Goal: Use online tool/utility: Utilize a website feature to perform a specific function

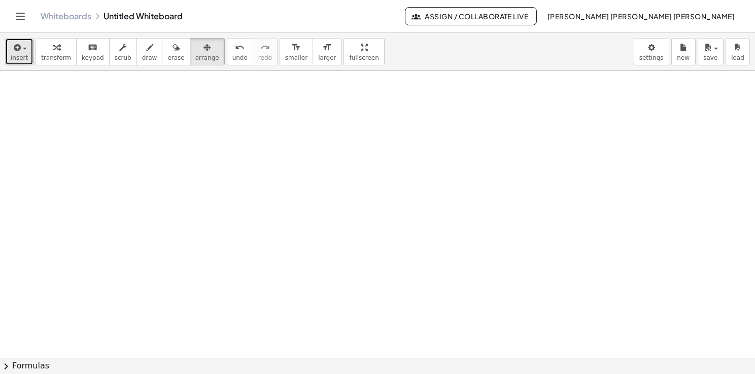
click at [14, 58] on span "insert" at bounding box center [19, 57] width 17 height 7
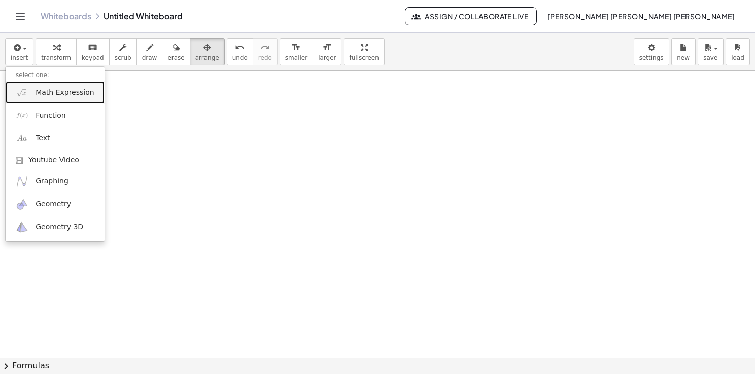
click at [41, 98] on link "Math Expression" at bounding box center [55, 92] width 99 height 23
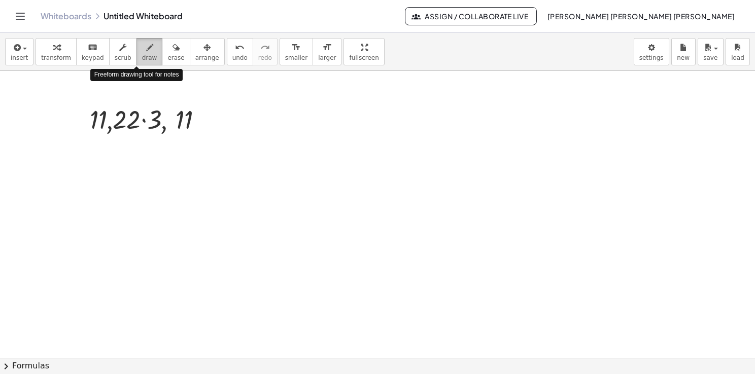
click at [146, 52] on icon "button" at bounding box center [149, 48] width 7 height 12
drag, startPoint x: 309, startPoint y: 86, endPoint x: 309, endPoint y: 99, distance: 13.2
click at [308, 101] on div at bounding box center [379, 358] width 758 height 575
drag, startPoint x: 316, startPoint y: 87, endPoint x: 316, endPoint y: 102, distance: 15.2
click at [316, 102] on div at bounding box center [379, 358] width 758 height 575
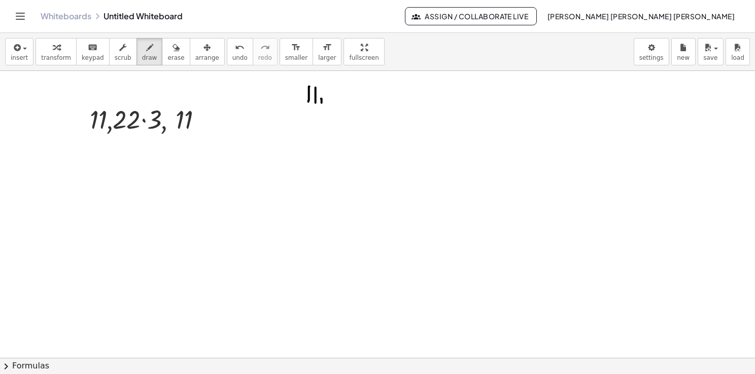
drag, startPoint x: 322, startPoint y: 98, endPoint x: 322, endPoint y: 111, distance: 12.2
click at [322, 113] on div at bounding box center [379, 358] width 758 height 575
drag, startPoint x: 329, startPoint y: 88, endPoint x: 334, endPoint y: 105, distance: 17.0
click at [334, 105] on div at bounding box center [379, 358] width 758 height 575
drag, startPoint x: 343, startPoint y: 87, endPoint x: 353, endPoint y: 109, distance: 23.9
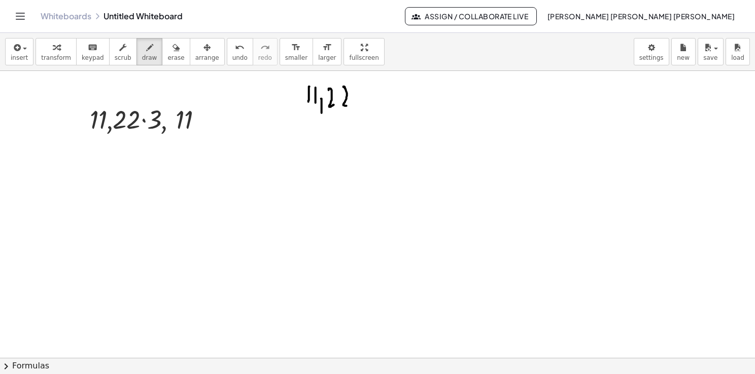
click at [349, 107] on div at bounding box center [379, 358] width 758 height 575
drag, startPoint x: 319, startPoint y: 122, endPoint x: 319, endPoint y: 132, distance: 9.7
click at [320, 132] on div at bounding box center [379, 358] width 758 height 575
drag, startPoint x: 330, startPoint y: 127, endPoint x: 330, endPoint y: 133, distance: 6.6
click at [330, 133] on div at bounding box center [379, 358] width 758 height 575
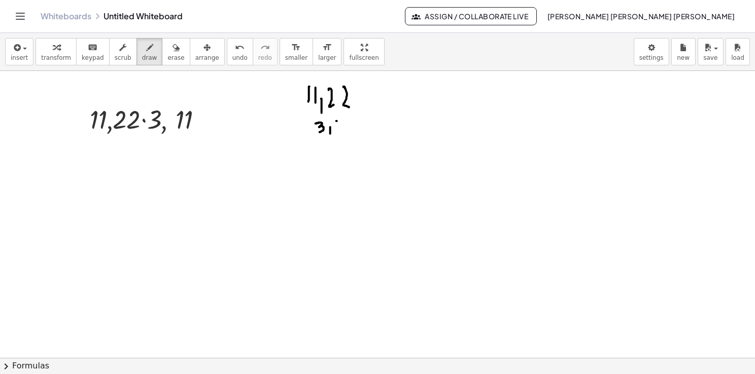
drag, startPoint x: 336, startPoint y: 121, endPoint x: 338, endPoint y: 131, distance: 10.3
click at [338, 131] on div at bounding box center [379, 358] width 758 height 575
drag, startPoint x: 346, startPoint y: 120, endPoint x: 346, endPoint y: 129, distance: 9.1
click at [346, 129] on div at bounding box center [379, 358] width 758 height 575
drag, startPoint x: 302, startPoint y: 123, endPoint x: 309, endPoint y: 131, distance: 10.9
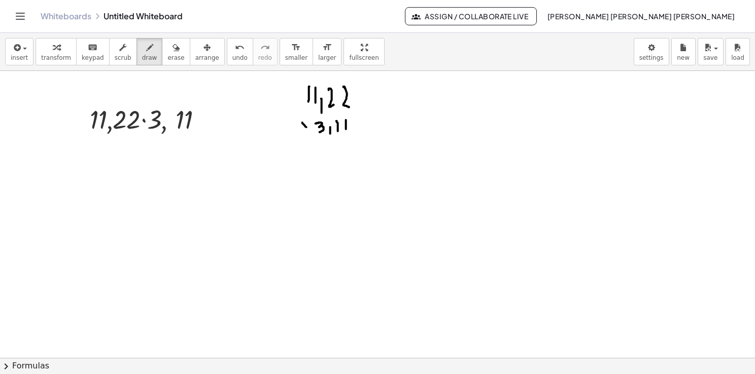
click at [309, 131] on div at bounding box center [379, 358] width 758 height 575
drag, startPoint x: 308, startPoint y: 122, endPoint x: 302, endPoint y: 130, distance: 10.9
click at [302, 130] on div at bounding box center [379, 358] width 758 height 575
drag, startPoint x: 297, startPoint y: 139, endPoint x: 364, endPoint y: 137, distance: 67.0
click at [364, 137] on div at bounding box center [379, 358] width 758 height 575
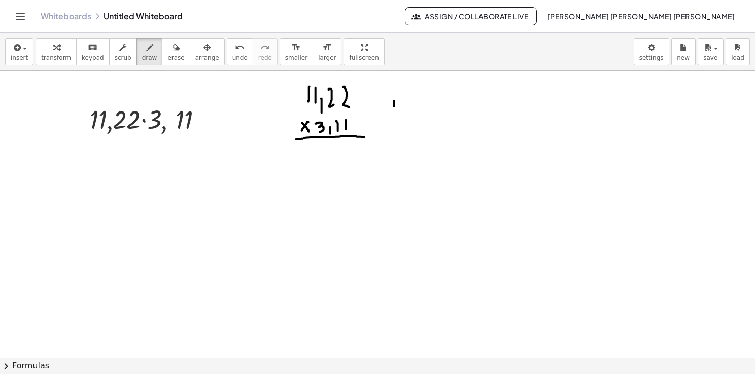
drag, startPoint x: 394, startPoint y: 100, endPoint x: 400, endPoint y: 107, distance: 8.3
click at [400, 107] on div at bounding box center [379, 358] width 758 height 575
drag, startPoint x: 401, startPoint y: 101, endPoint x: 401, endPoint y: 111, distance: 9.1
click at [401, 112] on div at bounding box center [379, 358] width 758 height 575
drag, startPoint x: 420, startPoint y: 105, endPoint x: 422, endPoint y: 111, distance: 6.4
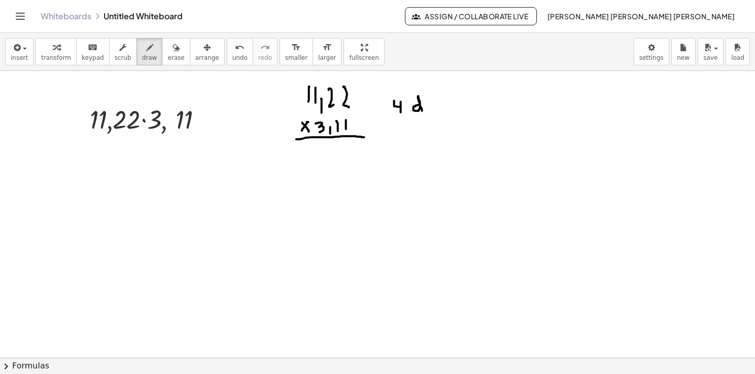
click at [422, 111] on div at bounding box center [379, 358] width 758 height 575
drag, startPoint x: 426, startPoint y: 105, endPoint x: 432, endPoint y: 107, distance: 6.4
click at [432, 108] on div at bounding box center [379, 358] width 758 height 575
click at [428, 103] on div at bounding box center [379, 358] width 758 height 575
drag, startPoint x: 439, startPoint y: 103, endPoint x: 439, endPoint y: 110, distance: 6.6
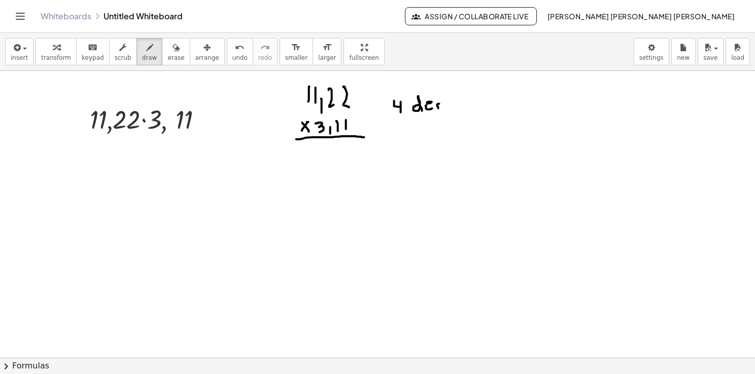
click at [439, 109] on div at bounding box center [379, 358] width 758 height 575
drag, startPoint x: 351, startPoint y: 141, endPoint x: 357, endPoint y: 150, distance: 11.0
click at [356, 151] on div at bounding box center [379, 358] width 758 height 575
drag, startPoint x: 331, startPoint y: 141, endPoint x: 339, endPoint y: 153, distance: 14.4
click at [339, 153] on div at bounding box center [379, 358] width 758 height 575
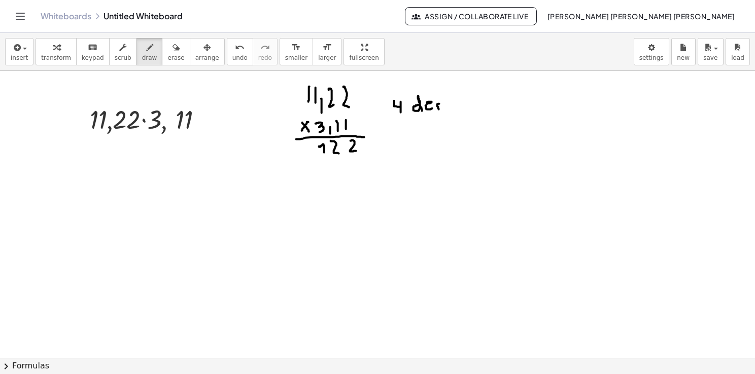
drag, startPoint x: 319, startPoint y: 147, endPoint x: 326, endPoint y: 152, distance: 8.3
click at [324, 155] on div at bounding box center [379, 358] width 758 height 575
drag, startPoint x: 307, startPoint y: 147, endPoint x: 309, endPoint y: 156, distance: 8.9
click at [309, 156] on div at bounding box center [379, 358] width 758 height 575
drag, startPoint x: 354, startPoint y: 161, endPoint x: 362, endPoint y: 163, distance: 8.4
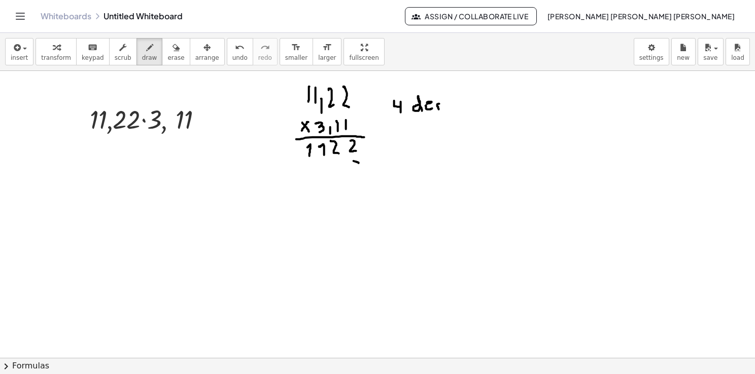
click at [362, 163] on div at bounding box center [379, 358] width 758 height 575
drag, startPoint x: 337, startPoint y: 161, endPoint x: 344, endPoint y: 171, distance: 12.0
click at [344, 171] on div at bounding box center [379, 358] width 758 height 575
drag, startPoint x: 321, startPoint y: 161, endPoint x: 329, endPoint y: 172, distance: 13.4
click at [329, 172] on div at bounding box center [379, 358] width 758 height 575
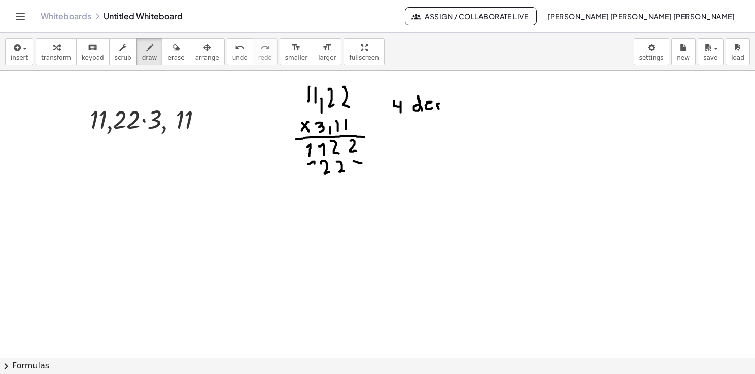
drag, startPoint x: 308, startPoint y: 164, endPoint x: 315, endPoint y: 175, distance: 12.8
click at [315, 175] on div at bounding box center [379, 358] width 758 height 575
drag, startPoint x: 292, startPoint y: 167, endPoint x: 299, endPoint y: 178, distance: 13.0
click at [298, 178] on div at bounding box center [379, 358] width 758 height 575
click at [347, 182] on div at bounding box center [379, 358] width 758 height 575
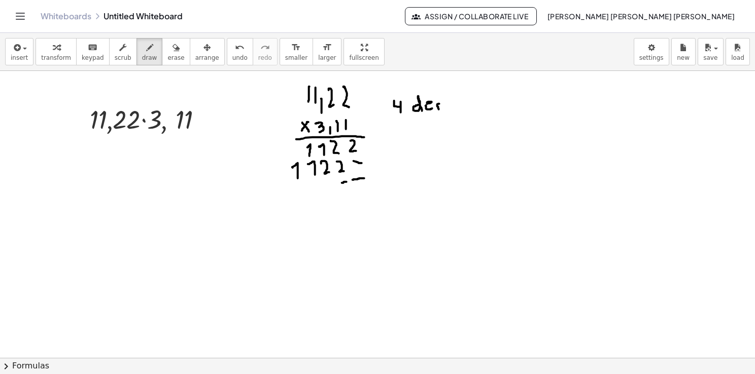
drag, startPoint x: 353, startPoint y: 180, endPoint x: 364, endPoint y: 178, distance: 11.8
click at [364, 178] on div at bounding box center [379, 358] width 758 height 575
drag, startPoint x: 331, startPoint y: 177, endPoint x: 327, endPoint y: 184, distance: 7.5
click at [327, 183] on div at bounding box center [379, 358] width 758 height 575
drag, startPoint x: 319, startPoint y: 179, endPoint x: 315, endPoint y: 186, distance: 7.7
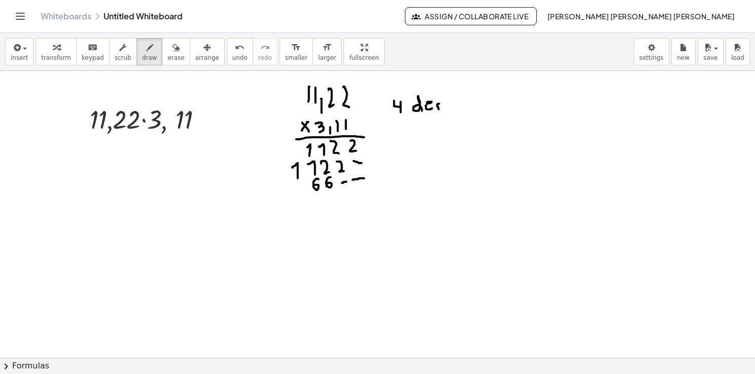
click at [315, 185] on div at bounding box center [379, 358] width 758 height 575
drag, startPoint x: 298, startPoint y: 183, endPoint x: 298, endPoint y: 192, distance: 9.1
click at [300, 192] on div at bounding box center [379, 358] width 758 height 575
drag
click at [284, 193] on div at bounding box center [379, 358] width 758 height 575
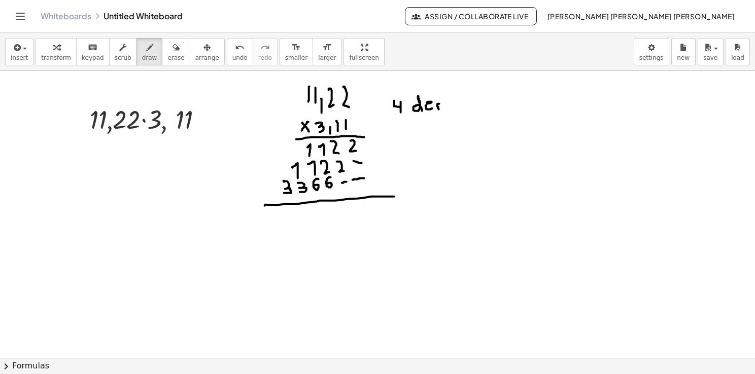
click at [409, 196] on div at bounding box center [379, 358] width 758 height 575
click at [280, 161] on div at bounding box center [379, 358] width 758 height 575
click at [275, 166] on div at bounding box center [379, 358] width 758 height 575
click at [370, 214] on div at bounding box center [379, 358] width 758 height 575
click at [351, 204] on div at bounding box center [379, 358] width 758 height 575
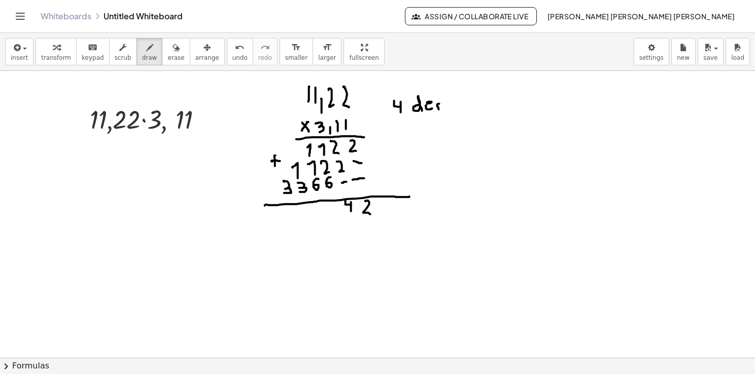
click at [351, 216] on div at bounding box center [379, 358] width 758 height 575
click at [337, 224] on div at bounding box center [379, 358] width 758 height 575
click at [321, 199] on div at bounding box center [379, 358] width 758 height 575
click at [321, 206] on div at bounding box center [379, 358] width 758 height 575
drag, startPoint x: 302, startPoint y: 208, endPoint x: 307, endPoint y: 214, distance: 7.9
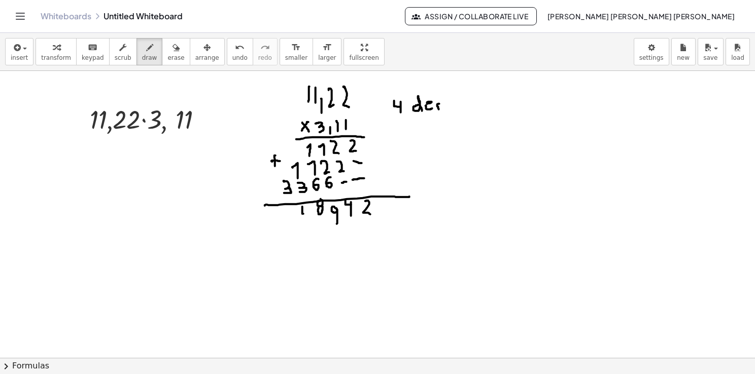
click at [307, 214] on div at bounding box center [379, 358] width 758 height 575
drag, startPoint x: 308, startPoint y: 210, endPoint x: 308, endPoint y: 226, distance: 16.7
click at [308, 226] on div at bounding box center [379, 358] width 758 height 575
drag, startPoint x: 289, startPoint y: 212, endPoint x: 286, endPoint y: 225, distance: 13.4
click at [287, 225] on div at bounding box center [379, 358] width 758 height 575
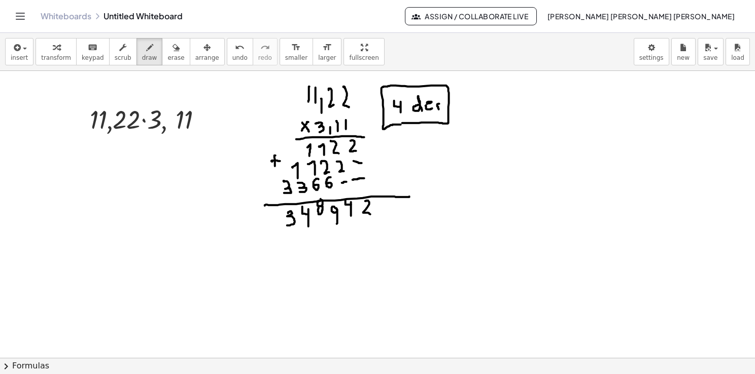
click at [402, 124] on div at bounding box center [379, 358] width 758 height 575
drag, startPoint x: 314, startPoint y: 224, endPoint x: 313, endPoint y: 233, distance: 8.6
click at [307, 234] on div at bounding box center [379, 358] width 758 height 575
drag, startPoint x: 274, startPoint y: 248, endPoint x: 389, endPoint y: 217, distance: 119.3
click at [389, 217] on div at bounding box center [379, 358] width 758 height 575
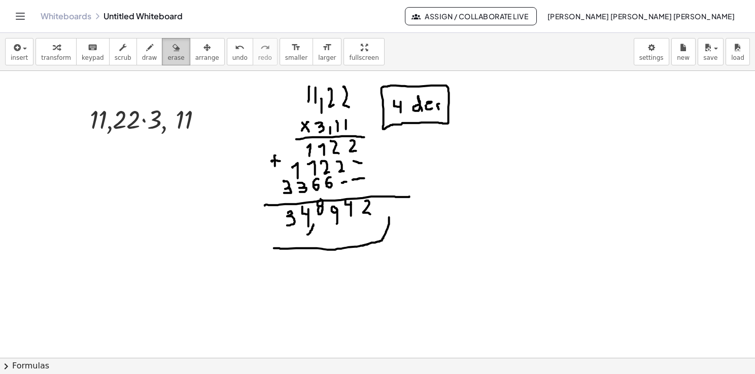
click at [162, 52] on button "erase" at bounding box center [176, 51] width 28 height 27
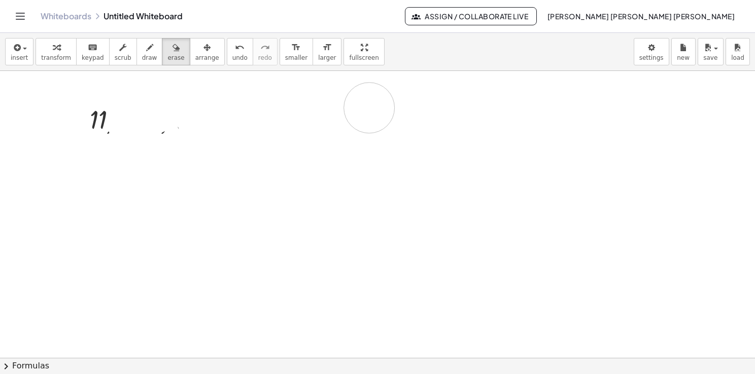
drag, startPoint x: 132, startPoint y: 121, endPoint x: 394, endPoint y: 95, distance: 263.0
click at [394, 94] on div at bounding box center [379, 358] width 758 height 575
click at [12, 56] on span "insert" at bounding box center [19, 57] width 17 height 7
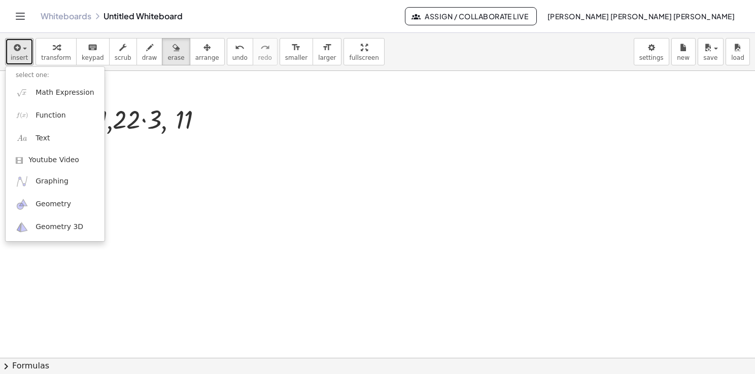
click at [161, 110] on div at bounding box center [379, 358] width 758 height 575
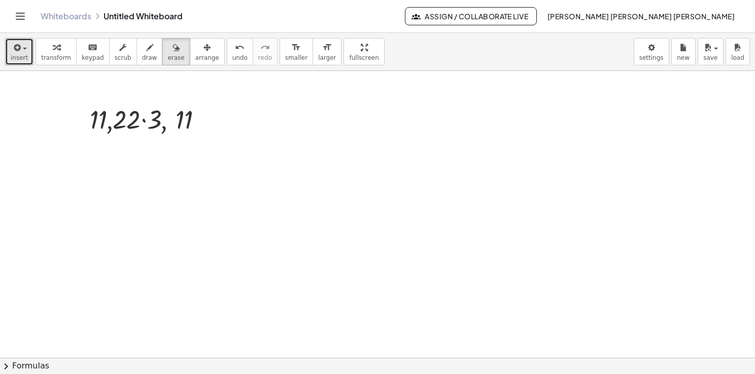
click at [160, 110] on div at bounding box center [379, 358] width 758 height 575
click at [203, 49] on icon "button" at bounding box center [206, 48] width 7 height 12
click at [164, 142] on div at bounding box center [379, 358] width 758 height 575
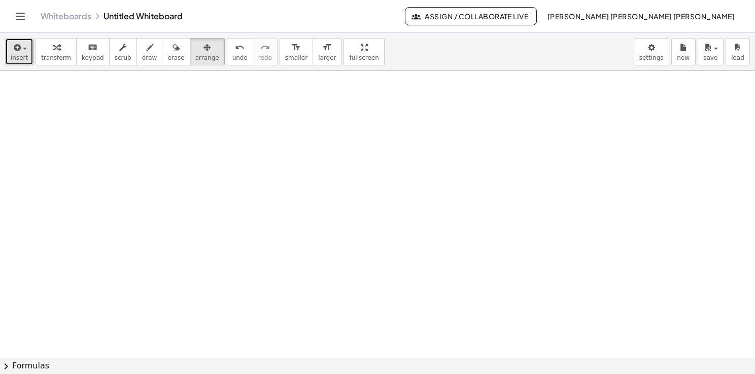
click at [18, 58] on span "insert" at bounding box center [19, 57] width 17 height 7
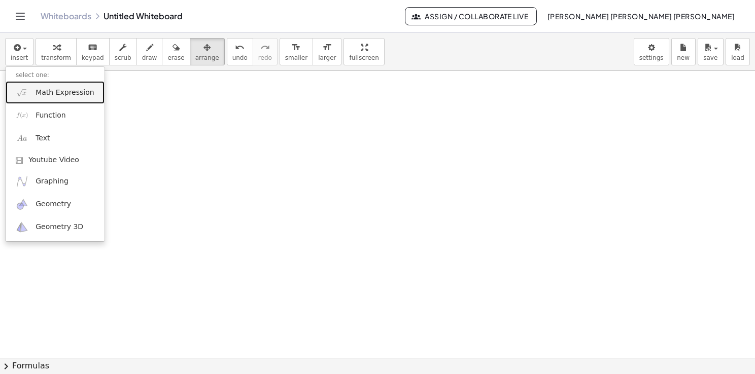
click at [36, 93] on span "Math Expression" at bounding box center [65, 93] width 58 height 10
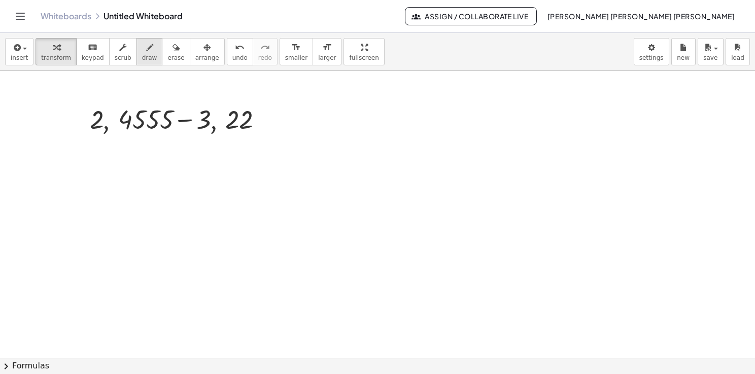
click at [142, 54] on span "draw" at bounding box center [149, 57] width 15 height 7
drag, startPoint x: 410, startPoint y: 113, endPoint x: 408, endPoint y: 122, distance: 8.9
click at [407, 121] on div at bounding box center [379, 358] width 758 height 575
drag, startPoint x: 411, startPoint y: 129, endPoint x: 410, endPoint y: 139, distance: 10.3
click at [410, 139] on div at bounding box center [379, 358] width 758 height 575
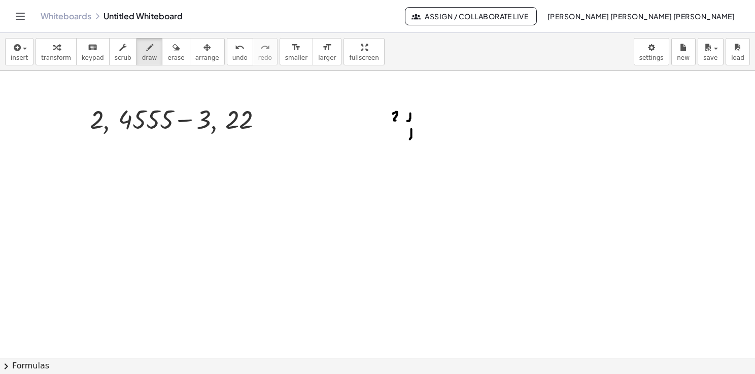
drag, startPoint x: 393, startPoint y: 114, endPoint x: 400, endPoint y: 120, distance: 9.3
click at [400, 120] on div at bounding box center [379, 358] width 758 height 575
drag, startPoint x: 420, startPoint y: 108, endPoint x: 424, endPoint y: 114, distance: 6.9
click at [424, 114] on div at bounding box center [379, 358] width 758 height 575
drag, startPoint x: 424, startPoint y: 109, endPoint x: 424, endPoint y: 120, distance: 11.7
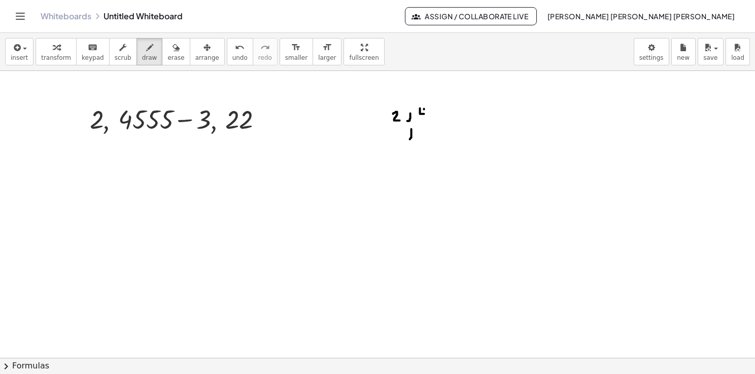
click at [424, 120] on div at bounding box center [379, 358] width 758 height 575
drag, startPoint x: 433, startPoint y: 108, endPoint x: 430, endPoint y: 117, distance: 9.0
click at [430, 121] on div at bounding box center [379, 358] width 758 height 575
drag, startPoint x: 443, startPoint y: 107, endPoint x: 444, endPoint y: 115, distance: 7.7
click at [442, 119] on div at bounding box center [379, 358] width 758 height 575
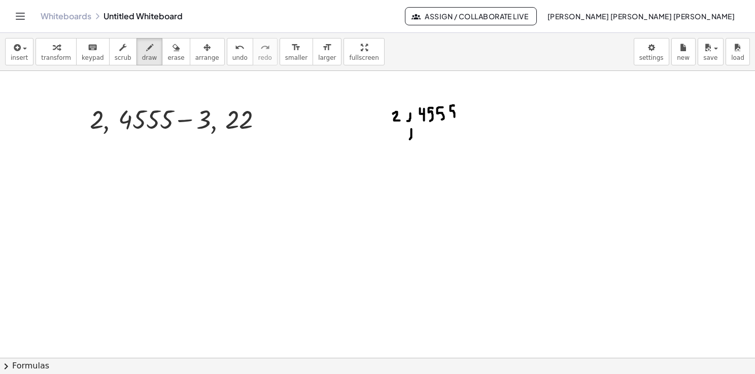
drag, startPoint x: 454, startPoint y: 106, endPoint x: 451, endPoint y: 119, distance: 13.5
click at [453, 119] on div at bounding box center [379, 358] width 758 height 575
click at [109, 116] on div at bounding box center [379, 358] width 758 height 575
drag, startPoint x: 180, startPoint y: 56, endPoint x: 181, endPoint y: 64, distance: 8.7
click at [195, 56] on span "arrange" at bounding box center [207, 57] width 24 height 7
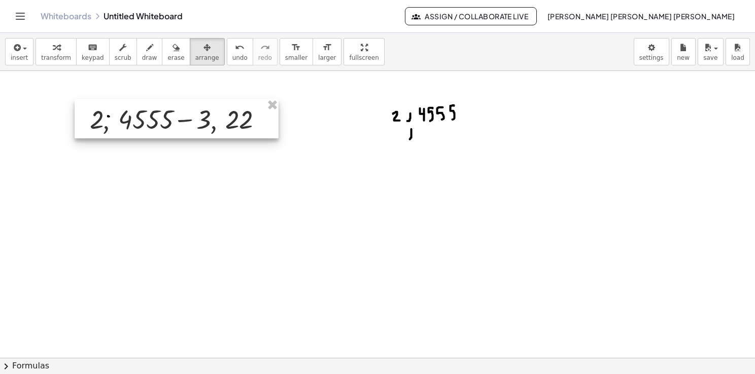
click at [168, 116] on div at bounding box center [177, 119] width 204 height 40
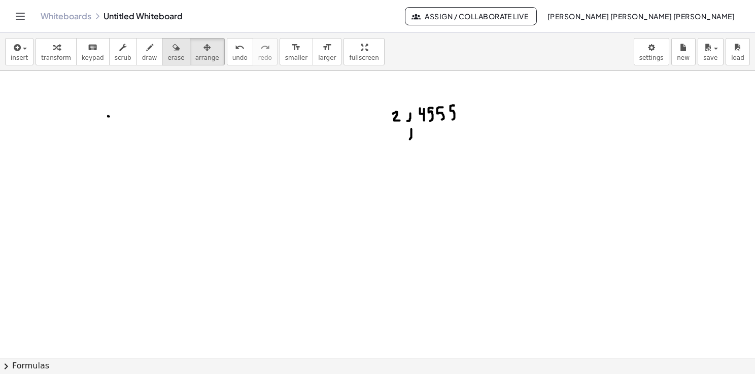
click at [167, 60] on span "erase" at bounding box center [175, 57] width 17 height 7
drag, startPoint x: 469, startPoint y: 134, endPoint x: 383, endPoint y: 123, distance: 86.5
click at [383, 123] on div at bounding box center [379, 358] width 758 height 575
click at [25, 48] on button "insert" at bounding box center [19, 51] width 28 height 27
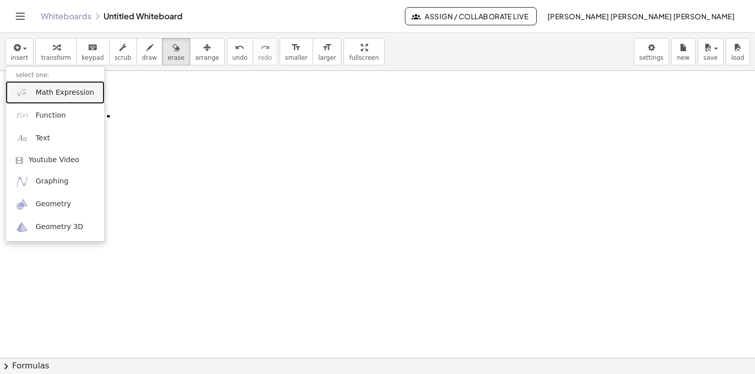
click at [49, 83] on link "Math Expression" at bounding box center [55, 92] width 99 height 23
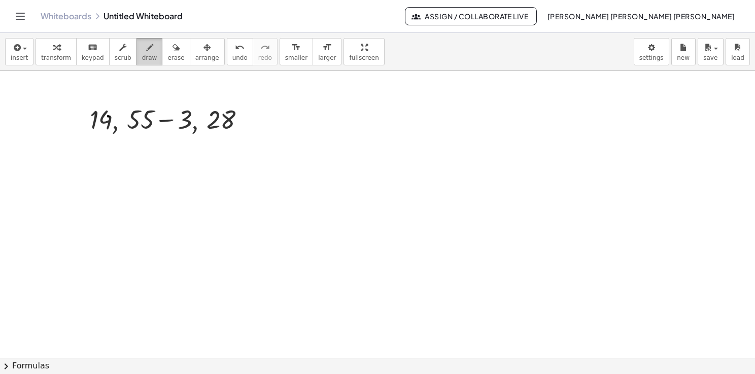
click at [147, 58] on button "draw" at bounding box center [149, 51] width 26 height 27
drag, startPoint x: 392, startPoint y: 117, endPoint x: 391, endPoint y: 129, distance: 11.8
click at [391, 129] on div at bounding box center [379, 358] width 758 height 575
drag, startPoint x: 394, startPoint y: 139, endPoint x: 384, endPoint y: 150, distance: 15.5
click at [390, 149] on div at bounding box center [379, 358] width 758 height 575
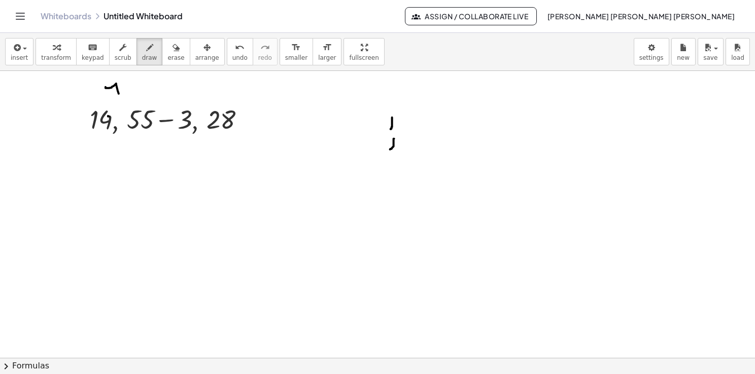
drag, startPoint x: 106, startPoint y: 87, endPoint x: 120, endPoint y: 97, distance: 17.9
click at [120, 97] on div at bounding box center [379, 358] width 758 height 575
drag, startPoint x: 223, startPoint y: 83, endPoint x: 231, endPoint y: 93, distance: 12.3
click at [230, 92] on div at bounding box center [379, 358] width 758 height 575
drag, startPoint x: 354, startPoint y: 113, endPoint x: 355, endPoint y: 123, distance: 10.3
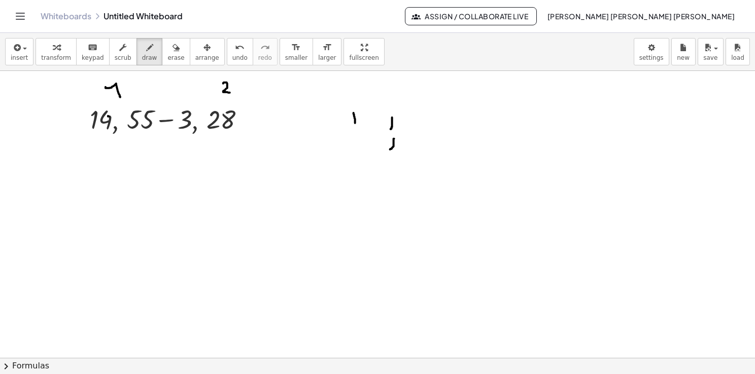
click at [355, 123] on div at bounding box center [379, 358] width 758 height 575
drag, startPoint x: 364, startPoint y: 111, endPoint x: 368, endPoint y: 117, distance: 7.2
click at [368, 117] on div at bounding box center [379, 358] width 758 height 575
drag, startPoint x: 369, startPoint y: 112, endPoint x: 369, endPoint y: 123, distance: 11.7
click at [369, 123] on div at bounding box center [379, 358] width 758 height 575
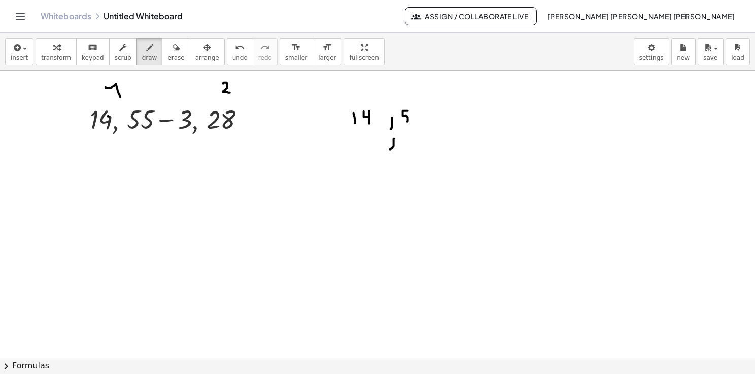
drag, startPoint x: 407, startPoint y: 111, endPoint x: 404, endPoint y: 120, distance: 9.6
click at [405, 121] on div at bounding box center [379, 358] width 758 height 575
drag, startPoint x: 421, startPoint y: 111, endPoint x: 416, endPoint y: 121, distance: 11.8
click at [416, 121] on div at bounding box center [379, 358] width 758 height 575
drag, startPoint x: 372, startPoint y: 133, endPoint x: 371, endPoint y: 151, distance: 17.3
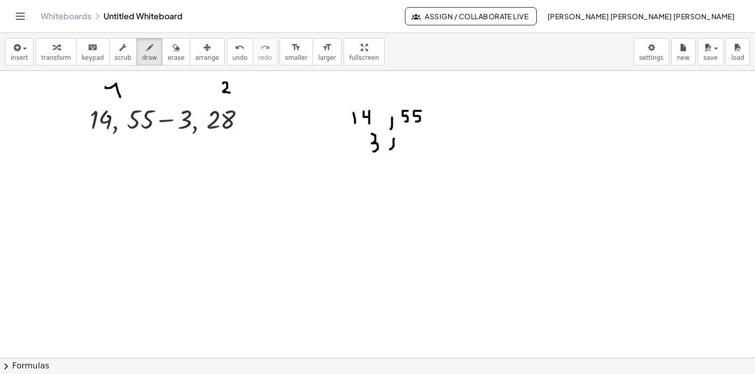
click at [373, 151] on div at bounding box center [379, 358] width 758 height 575
drag, startPoint x: 405, startPoint y: 135, endPoint x: 414, endPoint y: 143, distance: 12.2
click at [412, 144] on div at bounding box center [379, 358] width 758 height 575
click at [426, 130] on div at bounding box center [379, 358] width 758 height 575
drag, startPoint x: 335, startPoint y: 161, endPoint x: 451, endPoint y: 154, distance: 116.4
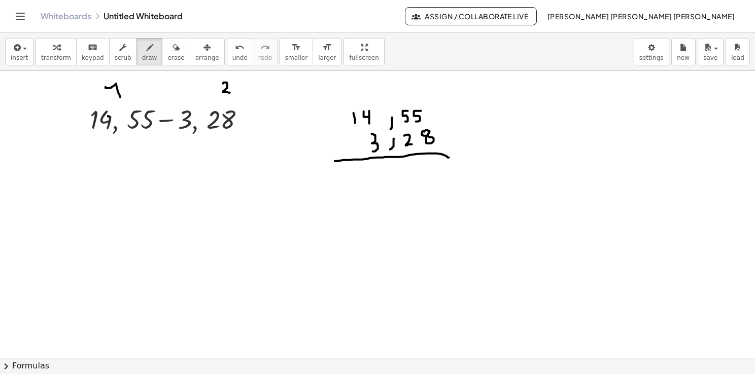
click at [451, 154] on div at bounding box center [379, 358] width 758 height 575
drag, startPoint x: 326, startPoint y: 135, endPoint x: 334, endPoint y: 135, distance: 8.1
click at [334, 135] on div at bounding box center [379, 358] width 758 height 575
drag, startPoint x: 412, startPoint y: 124, endPoint x: 423, endPoint y: 106, distance: 21.0
click at [423, 106] on div at bounding box center [379, 358] width 758 height 575
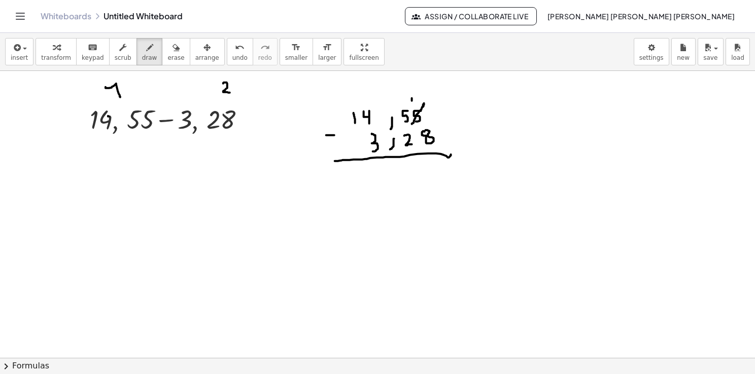
drag, startPoint x: 412, startPoint y: 98, endPoint x: 412, endPoint y: 105, distance: 6.1
click at [412, 105] on div at bounding box center [379, 358] width 758 height 575
drag, startPoint x: 418, startPoint y: 98, endPoint x: 417, endPoint y: 108, distance: 9.8
click at [417, 108] on div at bounding box center [379, 358] width 758 height 575
drag, startPoint x: 402, startPoint y: 122, endPoint x: 405, endPoint y: 107, distance: 16.0
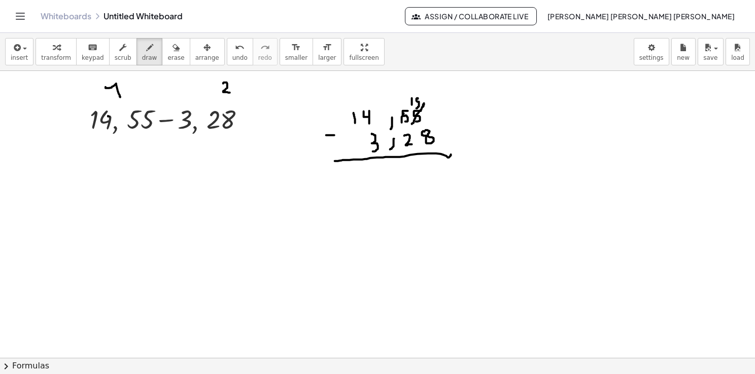
click at [405, 109] on div at bounding box center [379, 358] width 758 height 575
drag, startPoint x: 398, startPoint y: 98, endPoint x: 399, endPoint y: 103, distance: 5.3
click at [399, 103] on div at bounding box center [379, 358] width 758 height 575
drag, startPoint x: 401, startPoint y: 102, endPoint x: 401, endPoint y: 109, distance: 7.1
click at [401, 109] on div at bounding box center [379, 358] width 758 height 575
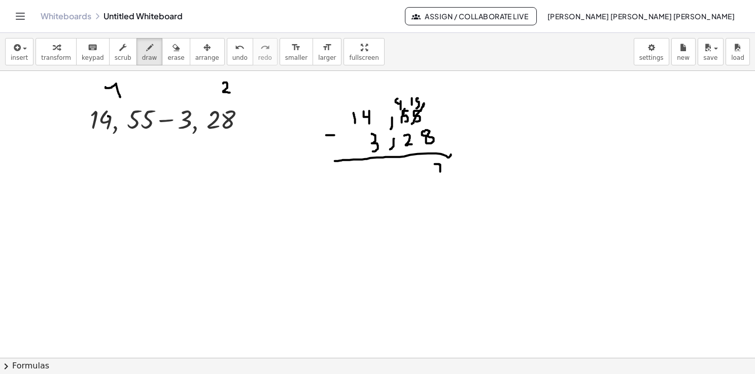
drag, startPoint x: 435, startPoint y: 164, endPoint x: 440, endPoint y: 176, distance: 12.9
click at [440, 176] on div at bounding box center [379, 358] width 758 height 575
drag, startPoint x: 436, startPoint y: 169, endPoint x: 442, endPoint y: 165, distance: 6.9
click at [442, 167] on div at bounding box center [379, 358] width 758 height 575
drag, startPoint x: 412, startPoint y: 163, endPoint x: 415, endPoint y: 175, distance: 11.4
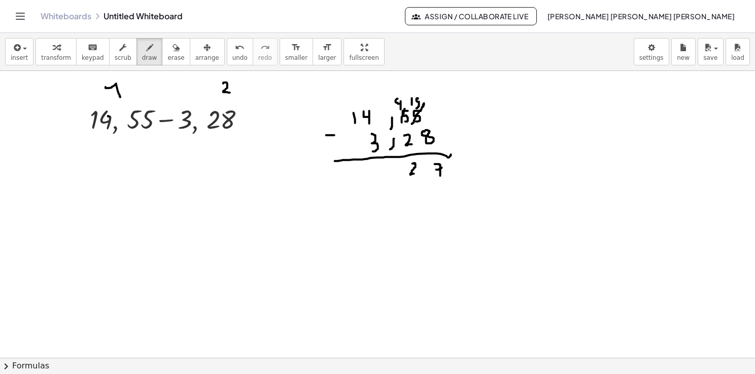
click at [415, 175] on div at bounding box center [379, 358] width 758 height 575
drag, startPoint x: 401, startPoint y: 173, endPoint x: 395, endPoint y: 184, distance: 12.3
click at [396, 184] on div at bounding box center [379, 358] width 758 height 575
drag, startPoint x: 379, startPoint y: 165, endPoint x: 384, endPoint y: 174, distance: 9.8
click at [384, 174] on div at bounding box center [379, 358] width 758 height 575
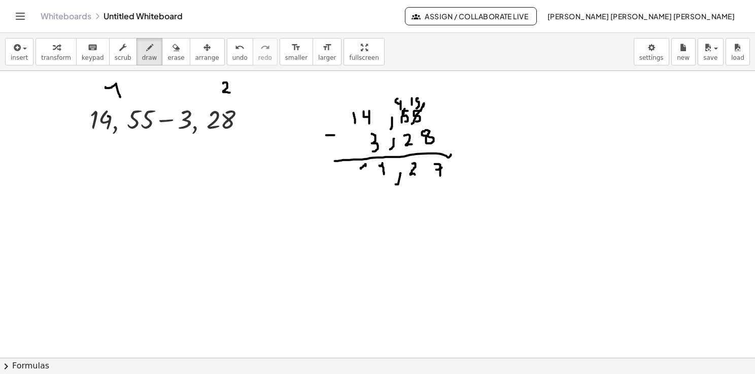
drag, startPoint x: 361, startPoint y: 168, endPoint x: 365, endPoint y: 176, distance: 8.2
click at [365, 176] on div at bounding box center [379, 358] width 758 height 575
drag, startPoint x: 367, startPoint y: 196, endPoint x: 451, endPoint y: 168, distance: 88.7
click at [451, 168] on div at bounding box center [379, 358] width 758 height 575
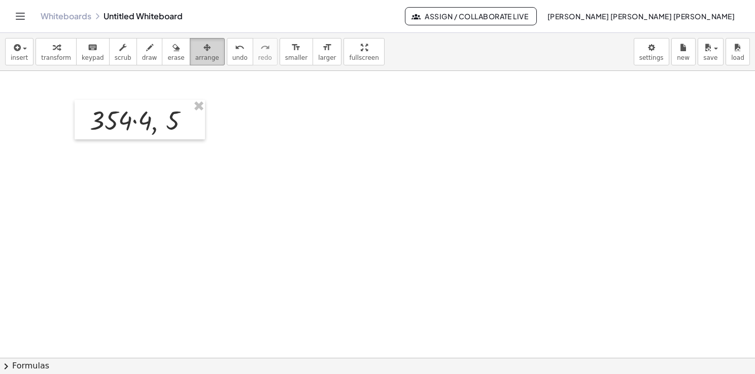
click at [196, 61] on span "arrange" at bounding box center [207, 57] width 24 height 7
drag, startPoint x: 149, startPoint y: 133, endPoint x: 158, endPoint y: 125, distance: 11.8
click at [149, 132] on div at bounding box center [140, 120] width 130 height 40
click at [14, 50] on icon "button" at bounding box center [16, 48] width 9 height 12
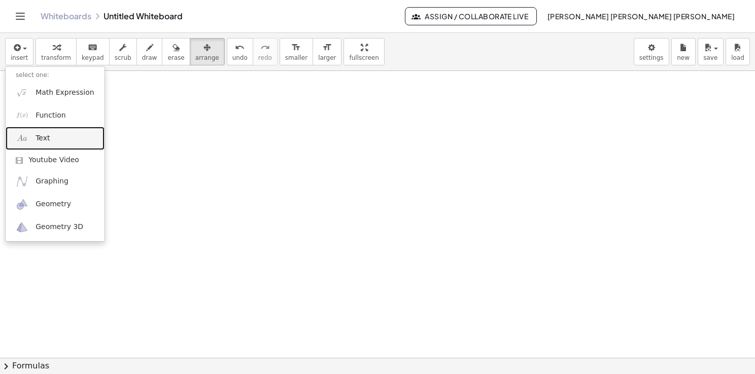
click at [56, 139] on link "Text" at bounding box center [55, 138] width 99 height 23
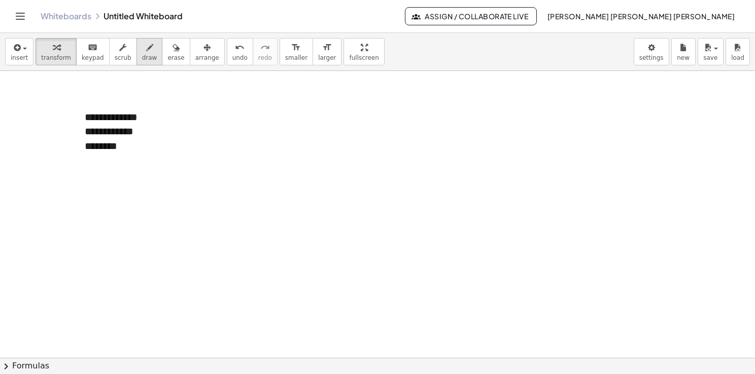
click at [146, 53] on icon "button" at bounding box center [149, 48] width 7 height 12
drag, startPoint x: 101, startPoint y: 155, endPoint x: 120, endPoint y: 144, distance: 21.8
click at [120, 144] on div at bounding box center [377, 358] width 755 height 575
click at [126, 150] on div at bounding box center [377, 358] width 755 height 575
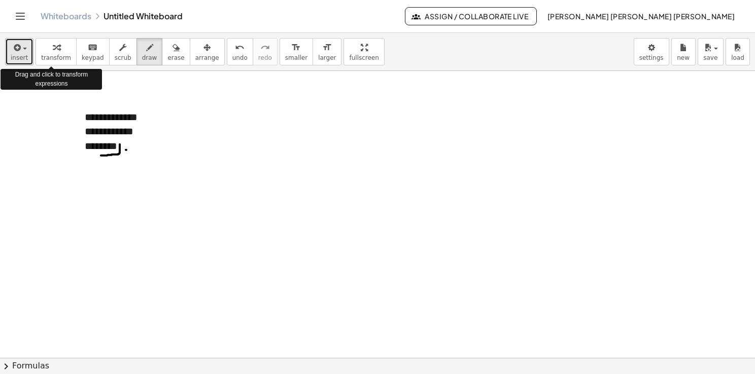
click at [17, 55] on span "insert" at bounding box center [19, 57] width 17 height 7
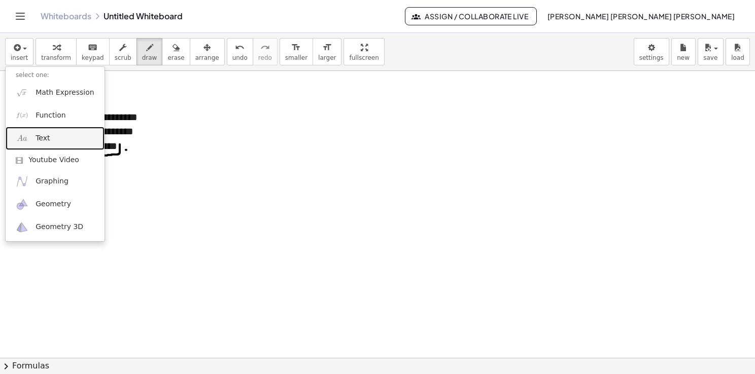
click at [50, 133] on link "Text" at bounding box center [55, 138] width 99 height 23
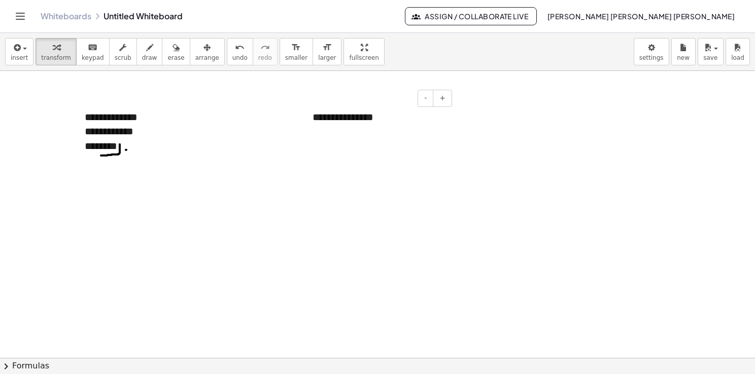
drag, startPoint x: 322, startPoint y: 99, endPoint x: 313, endPoint y: 108, distance: 11.8
click at [314, 108] on div "**********" at bounding box center [378, 117] width 152 height 35
drag, startPoint x: 306, startPoint y: 132, endPoint x: 132, endPoint y: 166, distance: 177.2
click at [132, 166] on div at bounding box center [134, 151] width 10 height 35
click at [197, 152] on div "**********" at bounding box center [204, 150] width 152 height 35
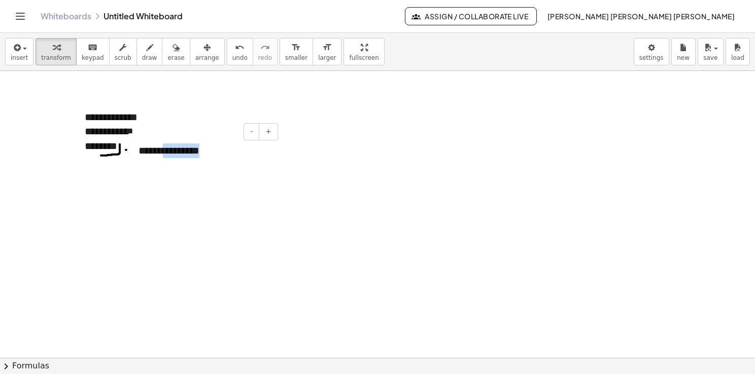
drag, startPoint x: 197, startPoint y: 151, endPoint x: 110, endPoint y: 158, distance: 87.6
click at [110, 158] on div "**********" at bounding box center [377, 358] width 755 height 575
click at [193, 211] on div at bounding box center [377, 358] width 755 height 575
click at [88, 169] on div at bounding box center [377, 358] width 755 height 575
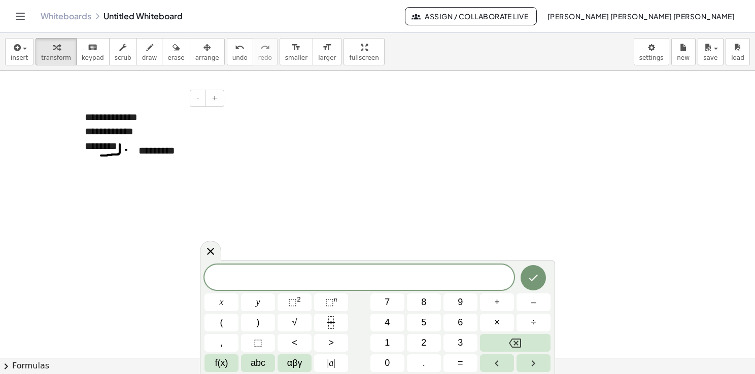
click at [122, 148] on div "********" at bounding box center [151, 146] width 132 height 15
click at [130, 148] on div at bounding box center [133, 150] width 10 height 35
click at [124, 147] on div "********" at bounding box center [151, 146] width 132 height 15
click at [572, 178] on div at bounding box center [377, 358] width 755 height 575
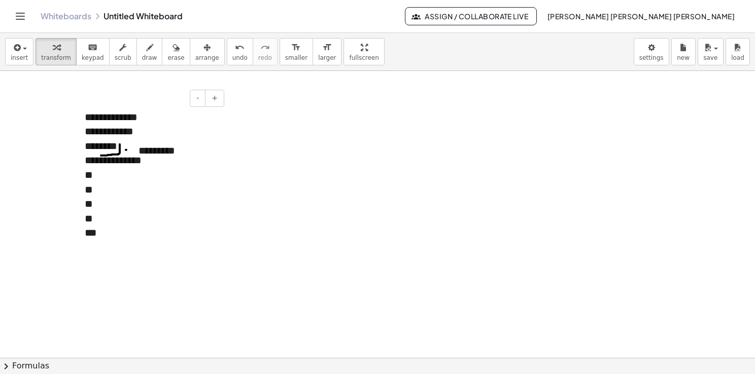
click at [107, 178] on div "**" at bounding box center [151, 175] width 132 height 15
drag, startPoint x: 112, startPoint y: 163, endPoint x: 146, endPoint y: 164, distance: 34.5
click at [146, 164] on div "**********" at bounding box center [377, 358] width 755 height 575
click at [132, 175] on div "**********" at bounding box center [151, 175] width 132 height 15
click at [121, 190] on div "**" at bounding box center [151, 190] width 132 height 15
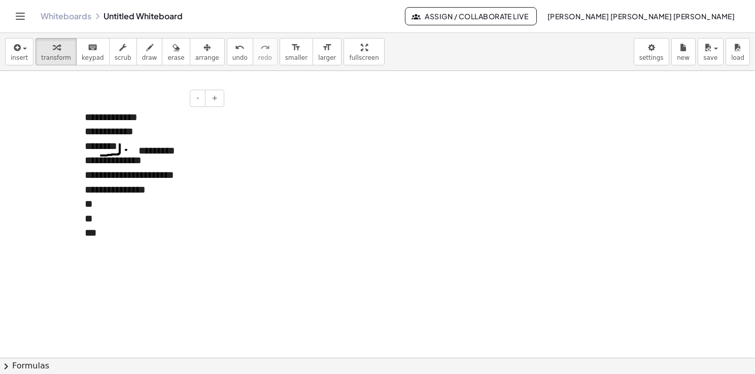
click at [102, 204] on div "**" at bounding box center [151, 204] width 132 height 15
click at [128, 233] on div "***" at bounding box center [151, 233] width 132 height 15
